Goal: Find specific page/section: Find specific page/section

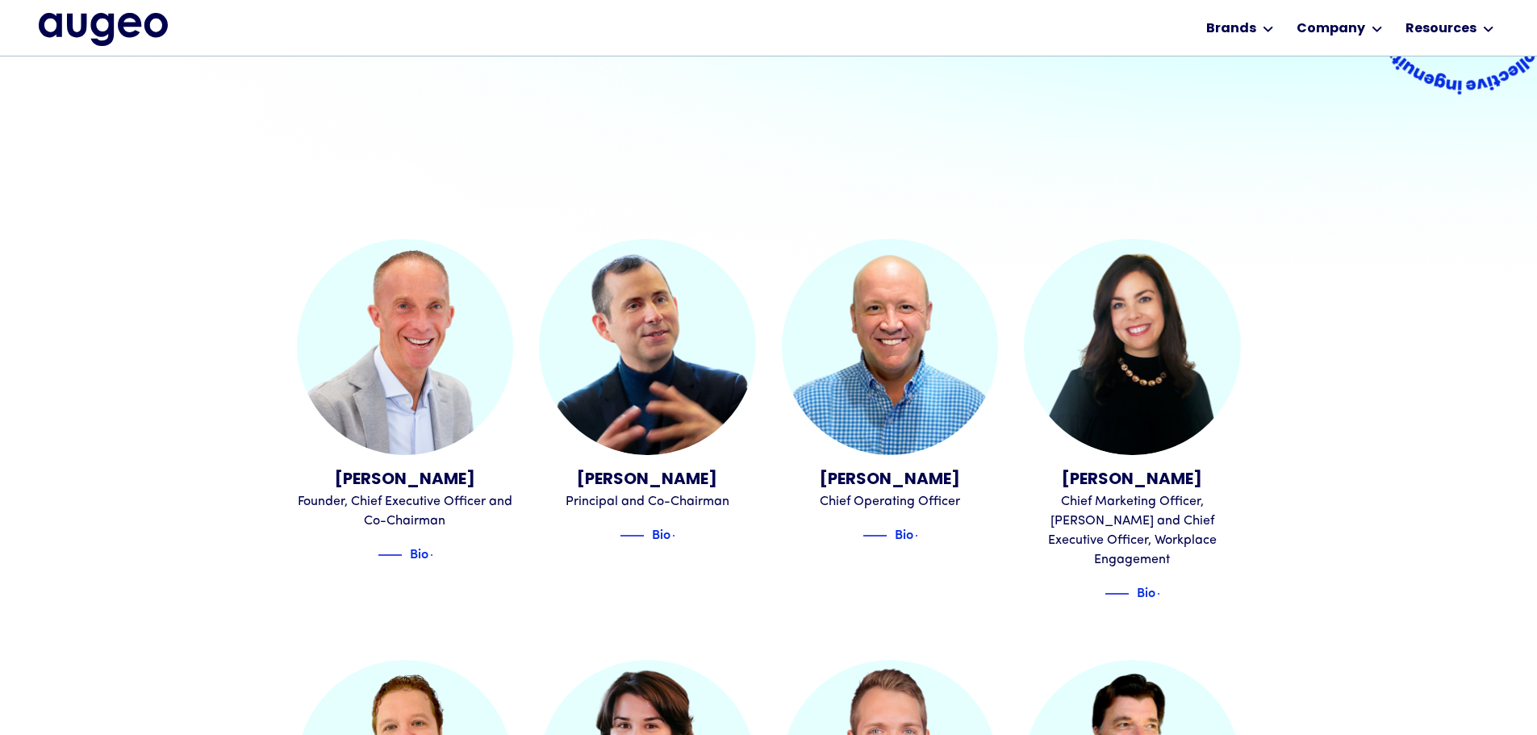
scroll to position [407, 0]
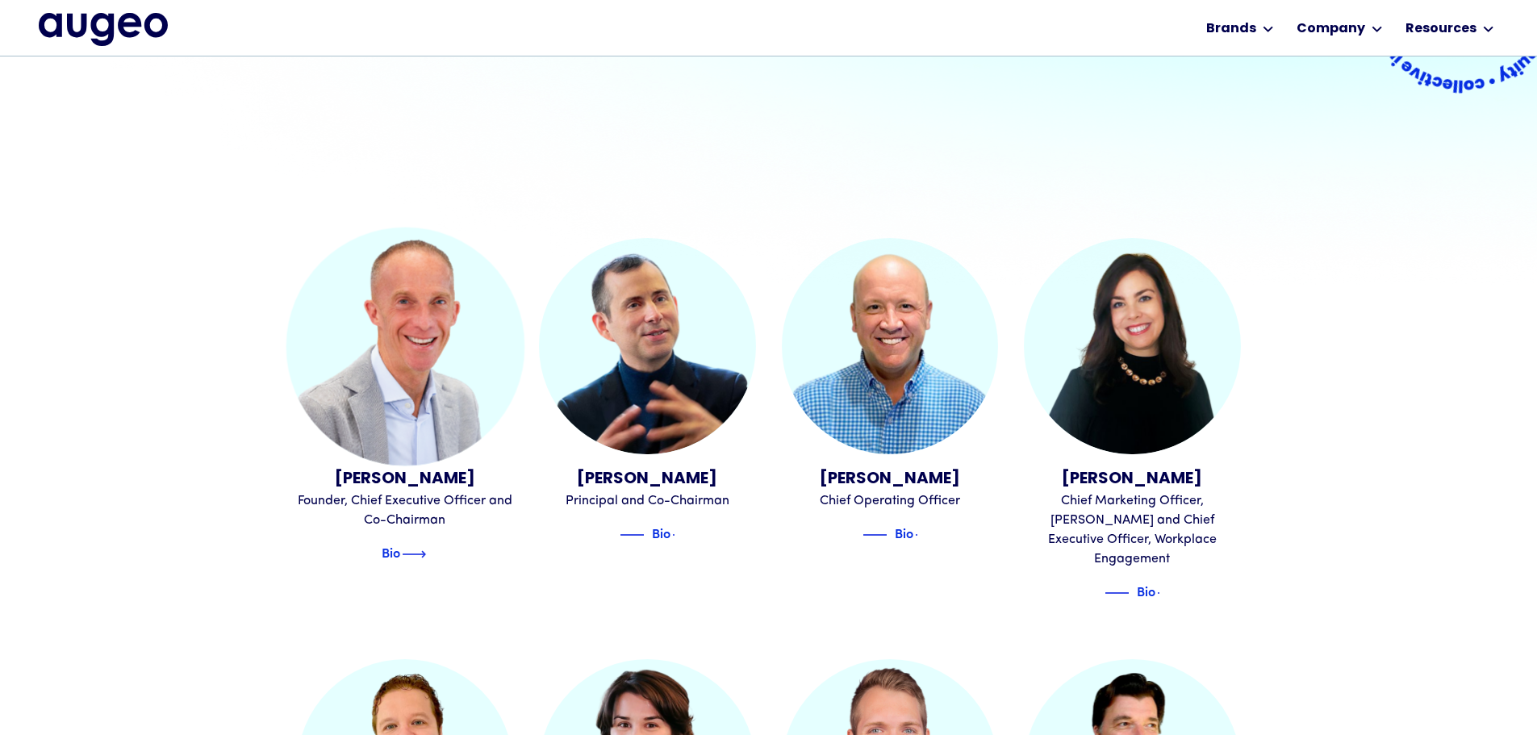
click at [423, 544] on img at bounding box center [414, 553] width 24 height 19
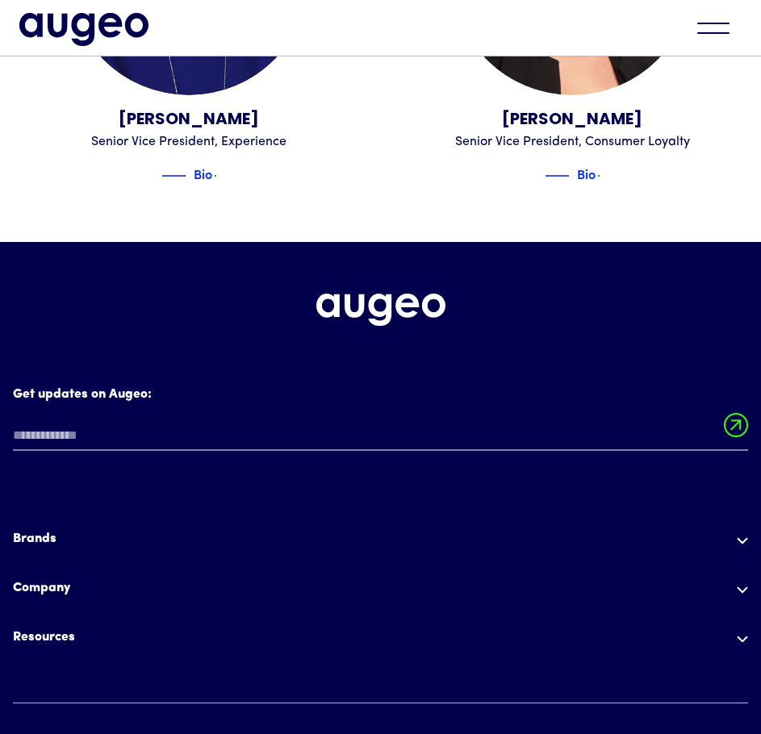
scroll to position [4147, 0]
